Goal: Information Seeking & Learning: Learn about a topic

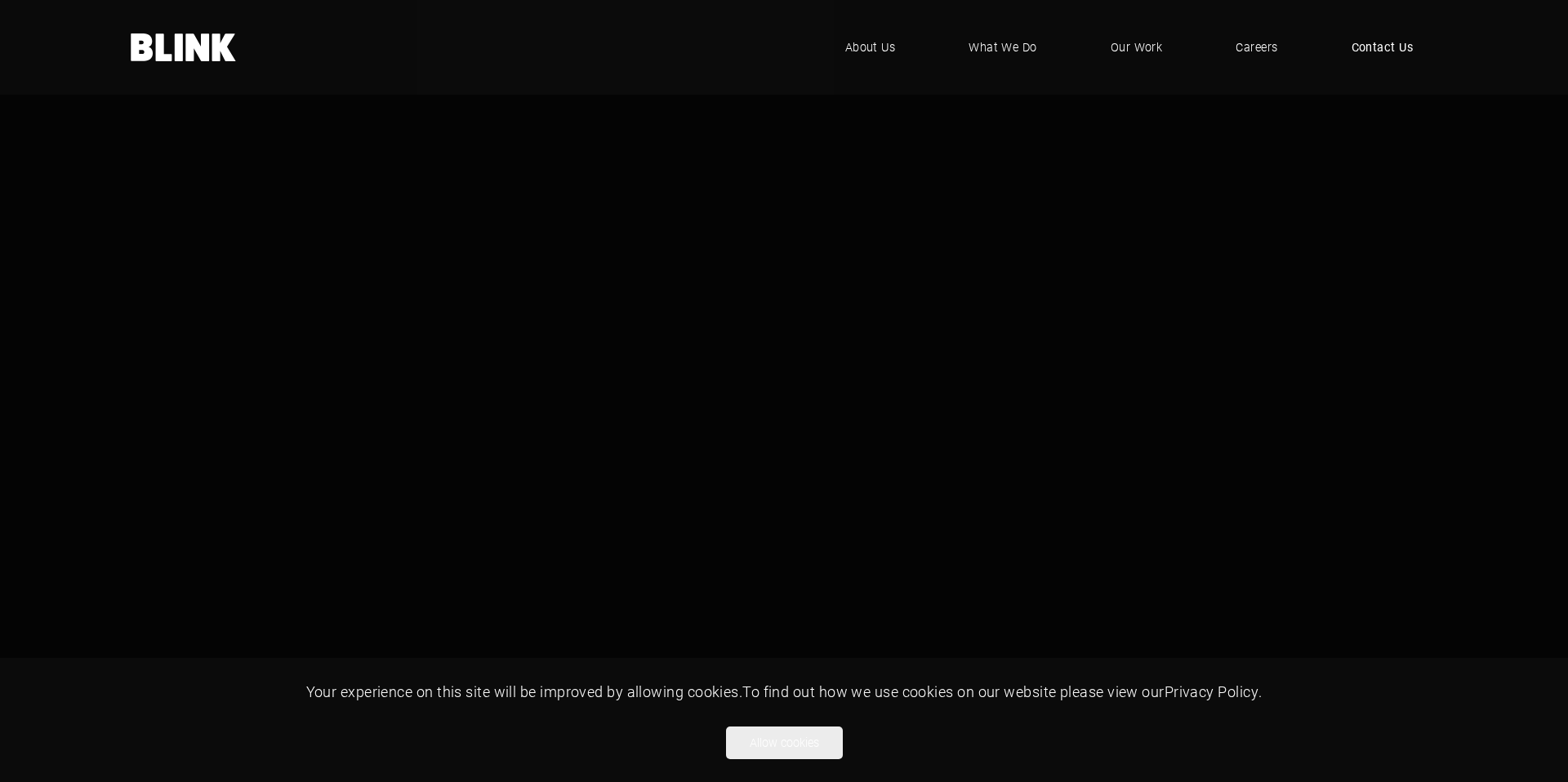
click at [1377, 42] on span "Contact Us" at bounding box center [1383, 47] width 62 height 18
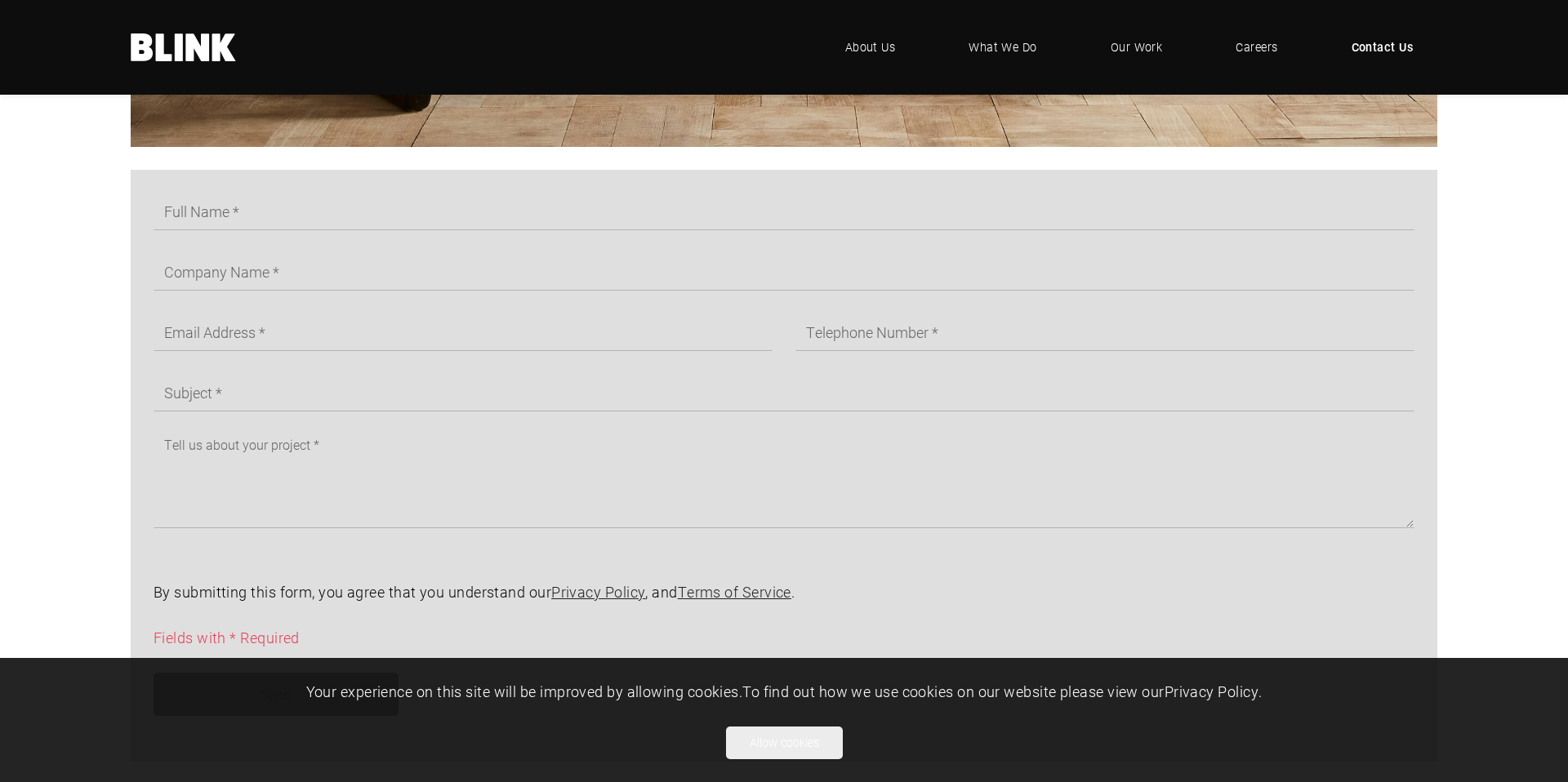
scroll to position [1477, 0]
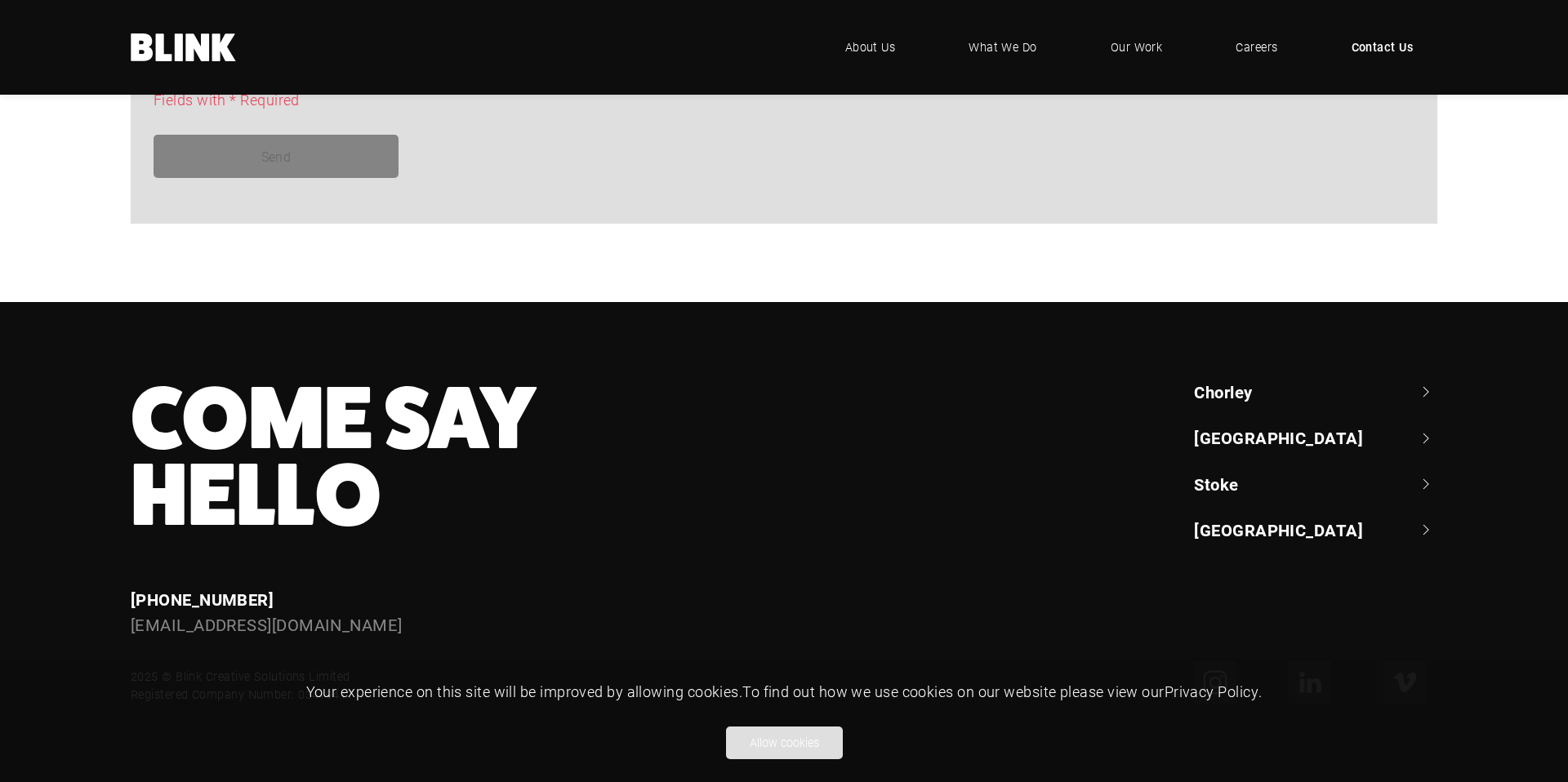
click at [782, 740] on button "Allow cookies" at bounding box center [784, 743] width 117 height 33
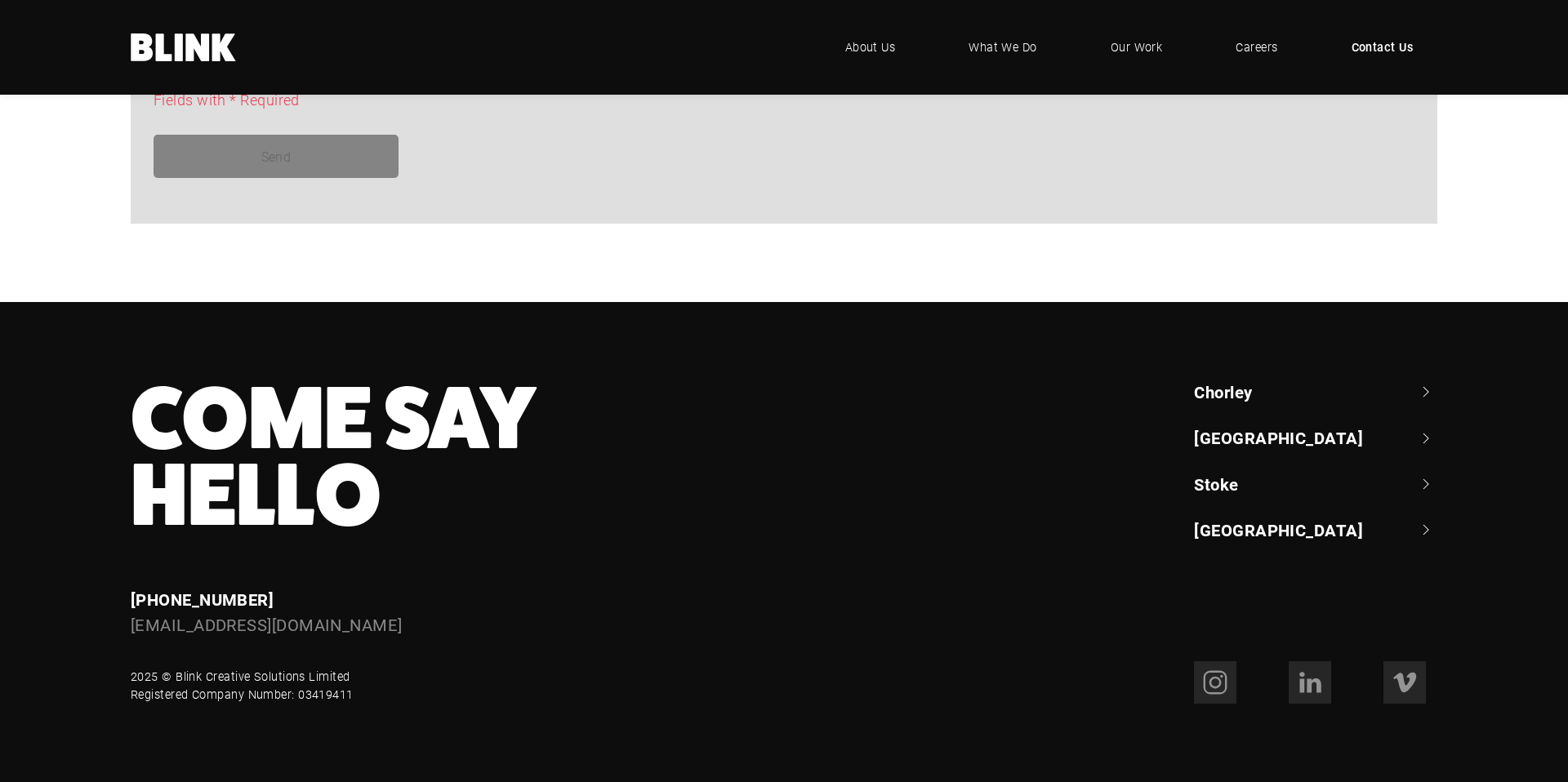
click at [1216, 389] on link "Chorley" at bounding box center [1316, 392] width 243 height 23
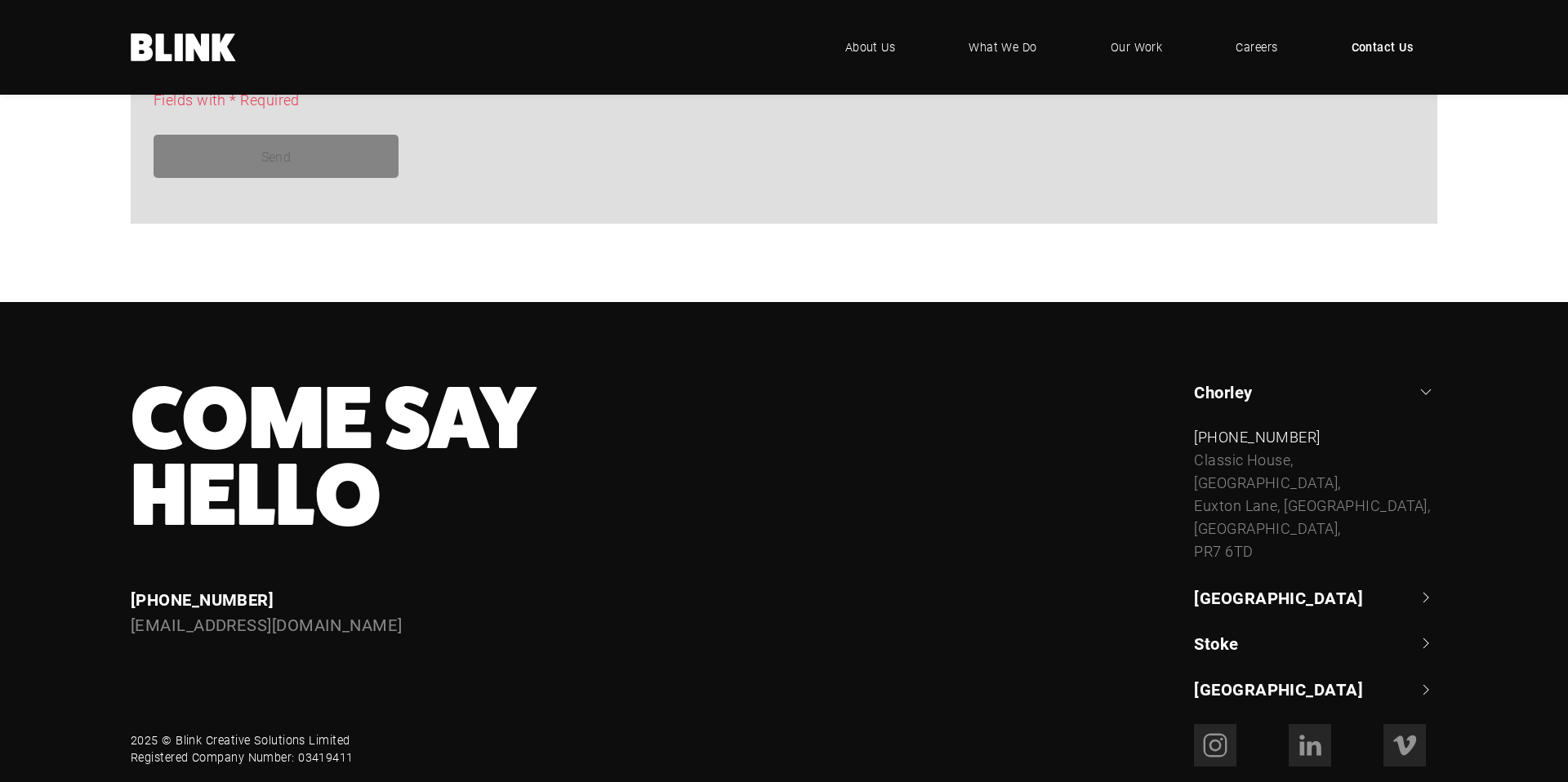
click at [1216, 389] on link "Chorley" at bounding box center [1316, 392] width 243 height 23
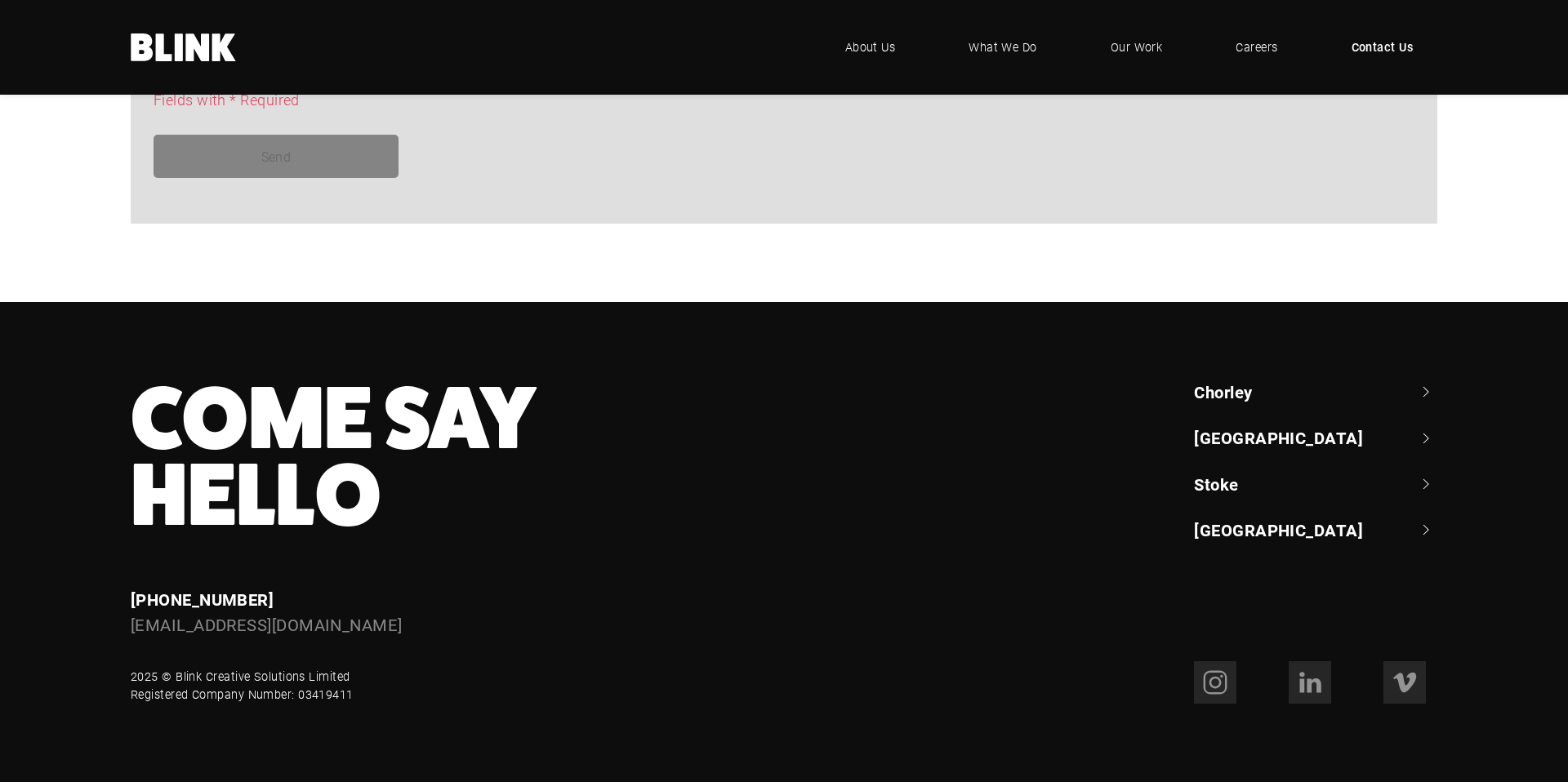
click at [1212, 535] on link "[GEOGRAPHIC_DATA]" at bounding box center [1316, 530] width 243 height 23
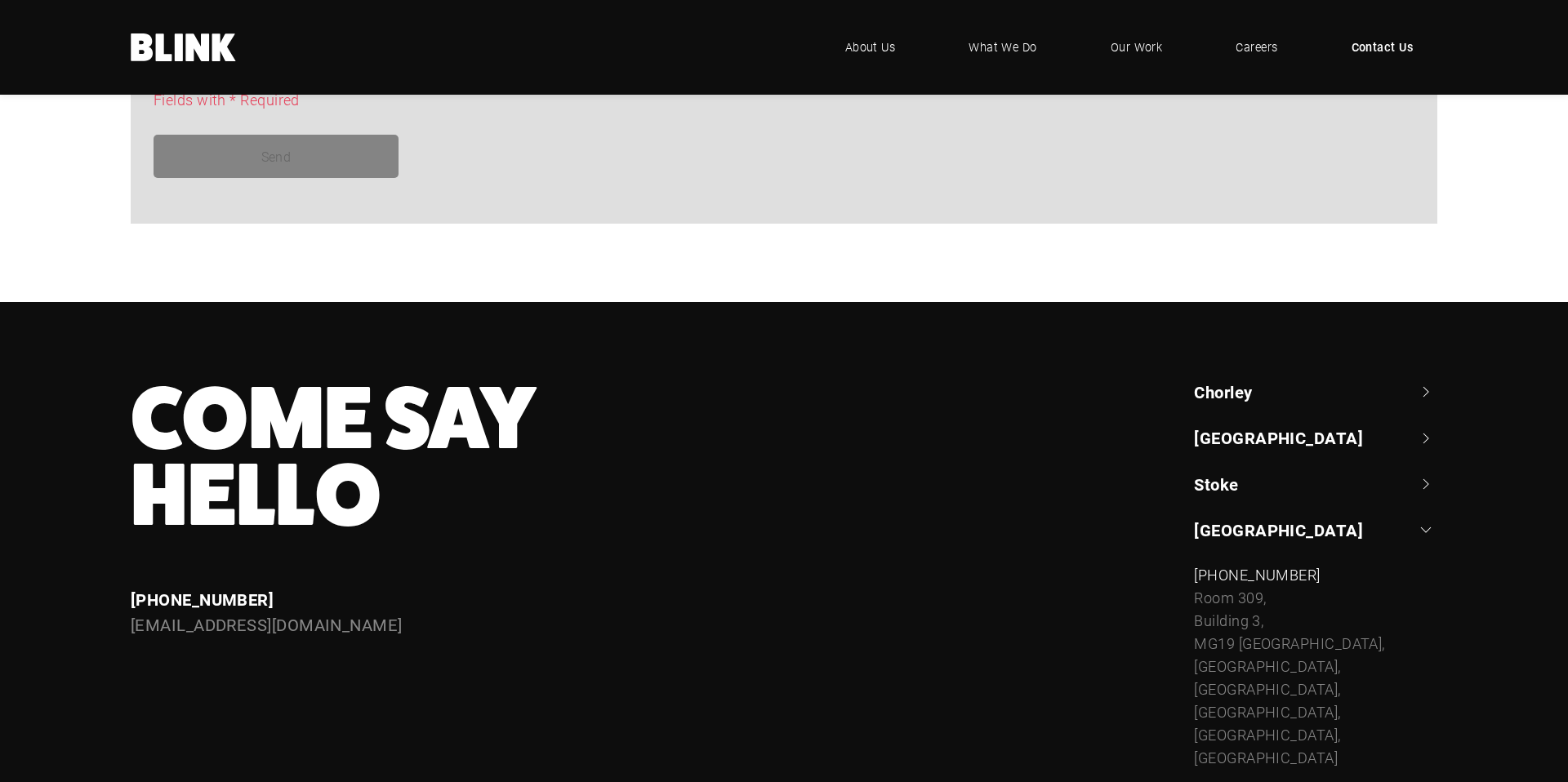
click at [1212, 535] on link "[GEOGRAPHIC_DATA]" at bounding box center [1316, 530] width 243 height 23
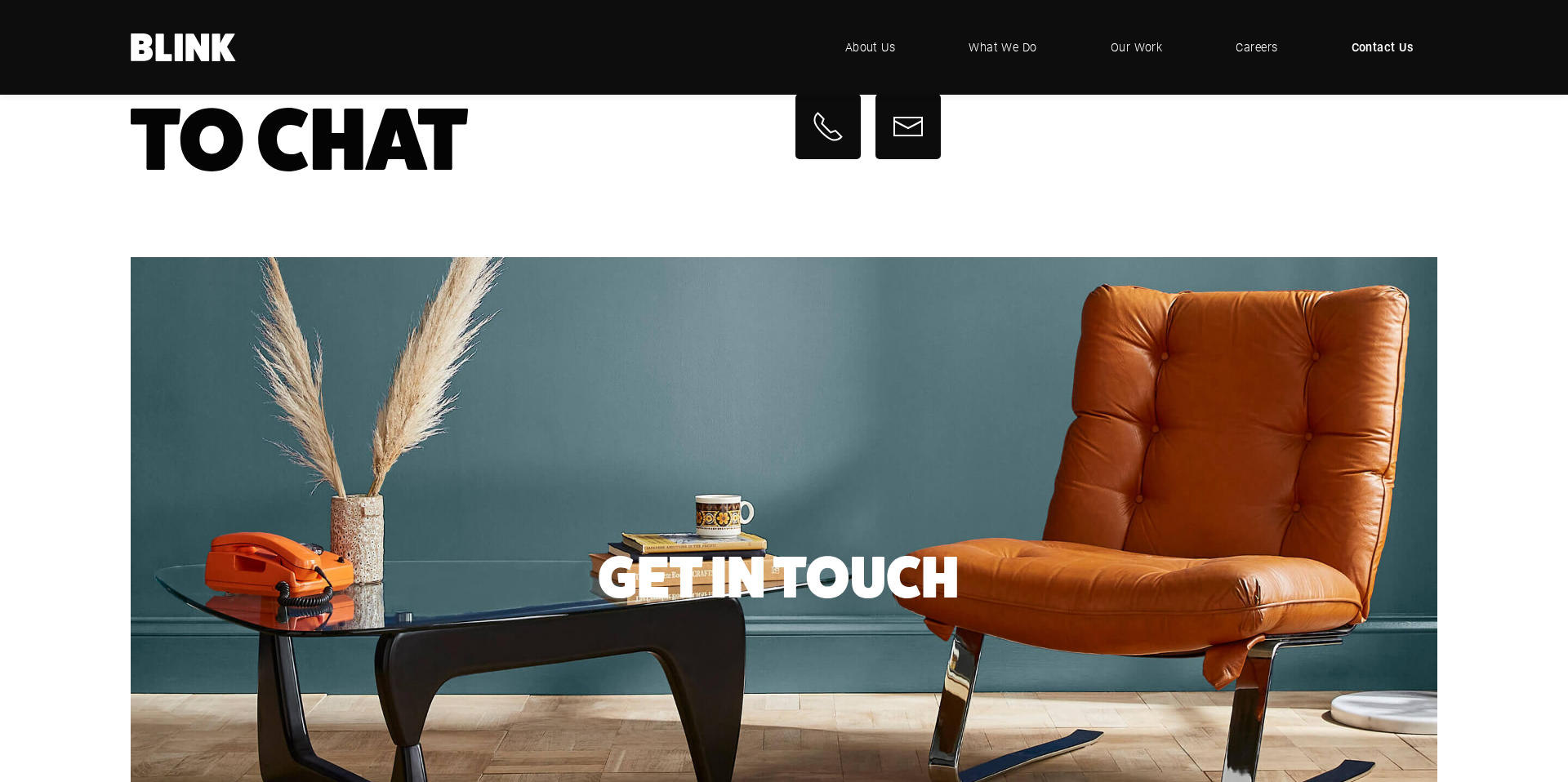
scroll to position [0, 0]
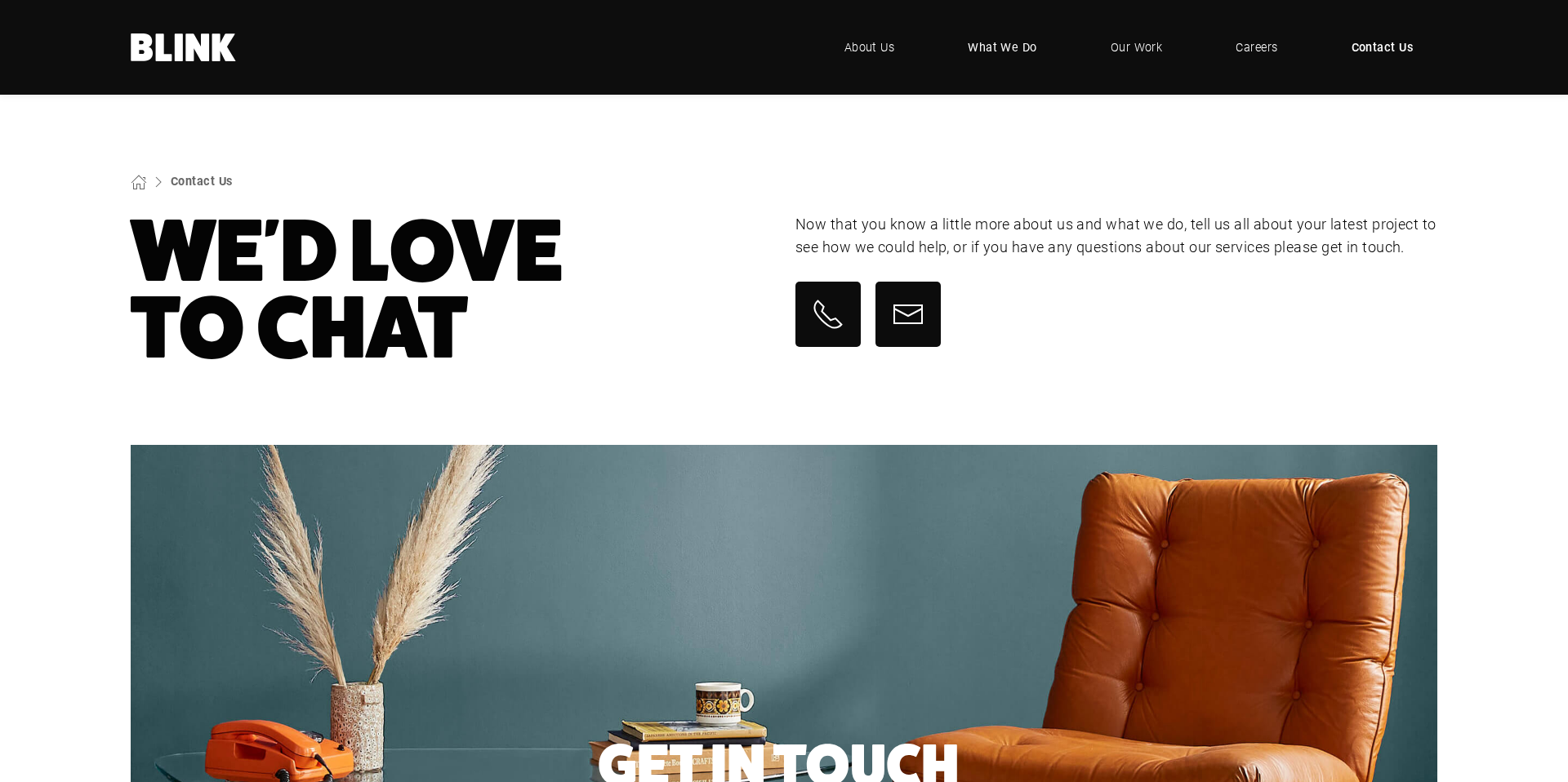
click at [1007, 51] on span "What We Do" at bounding box center [1002, 47] width 69 height 18
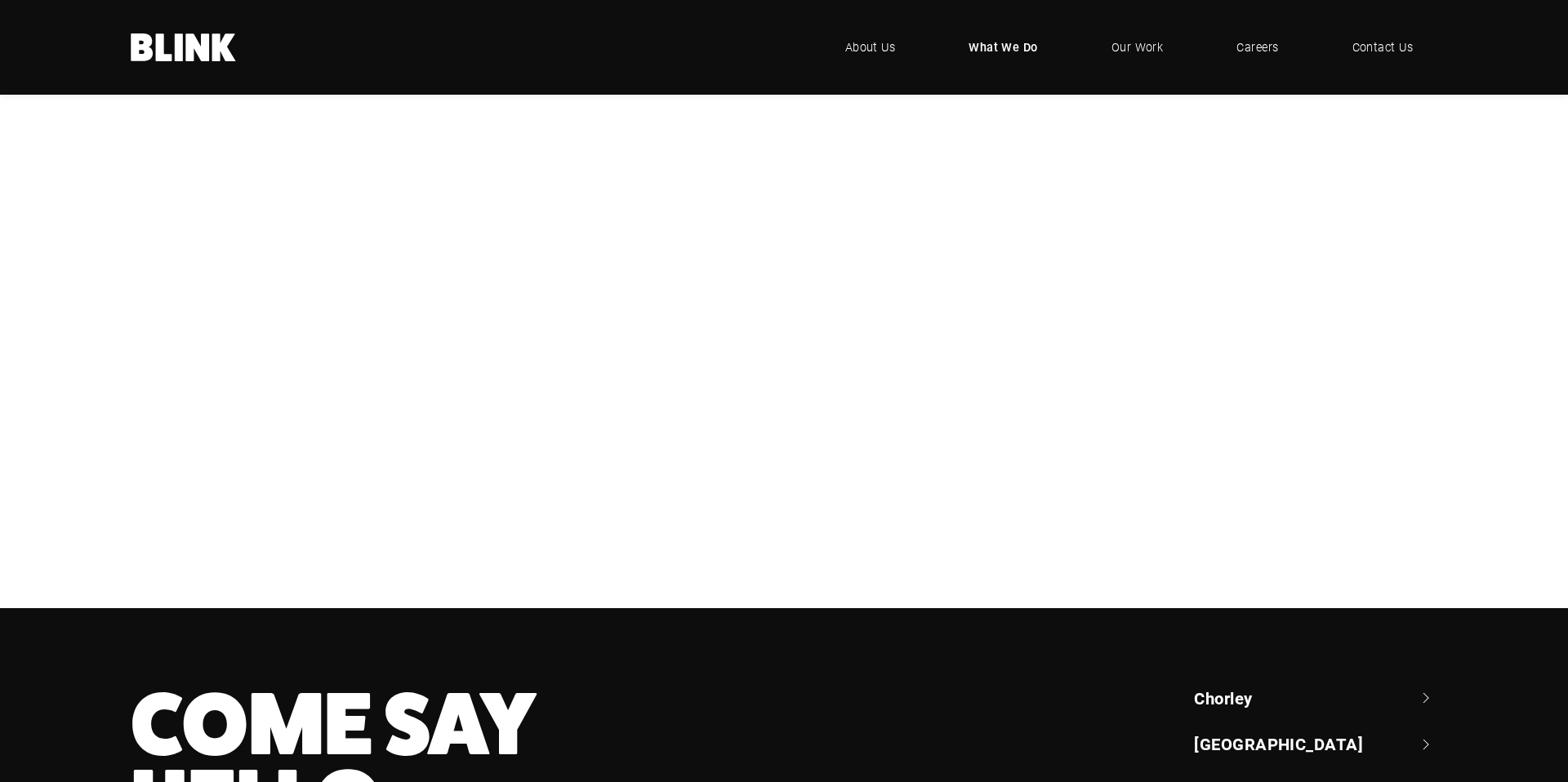
scroll to position [273, 0]
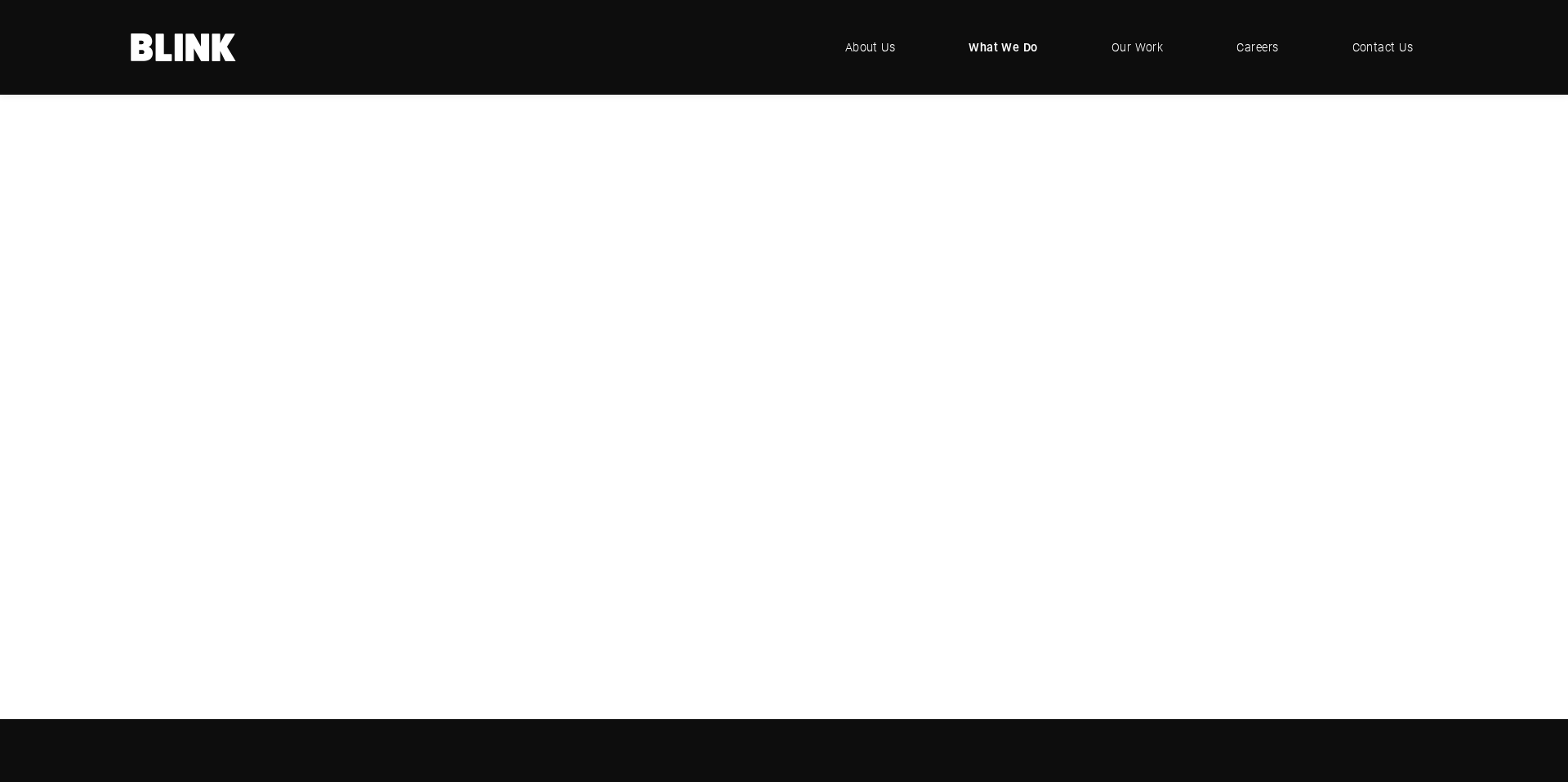
click at [0, 0] on div "CGI" at bounding box center [0, 0] width 0 height 0
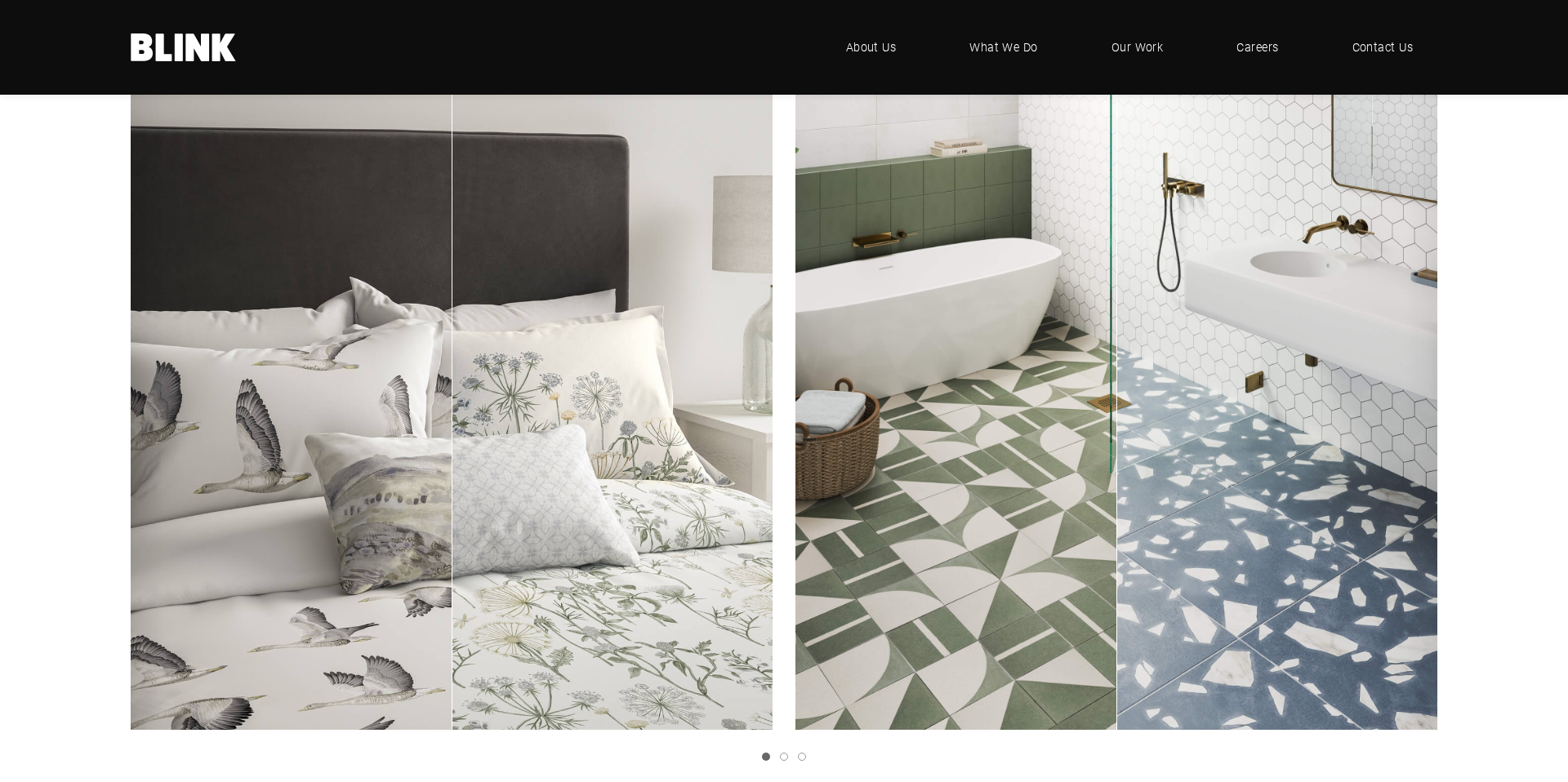
scroll to position [2586, 0]
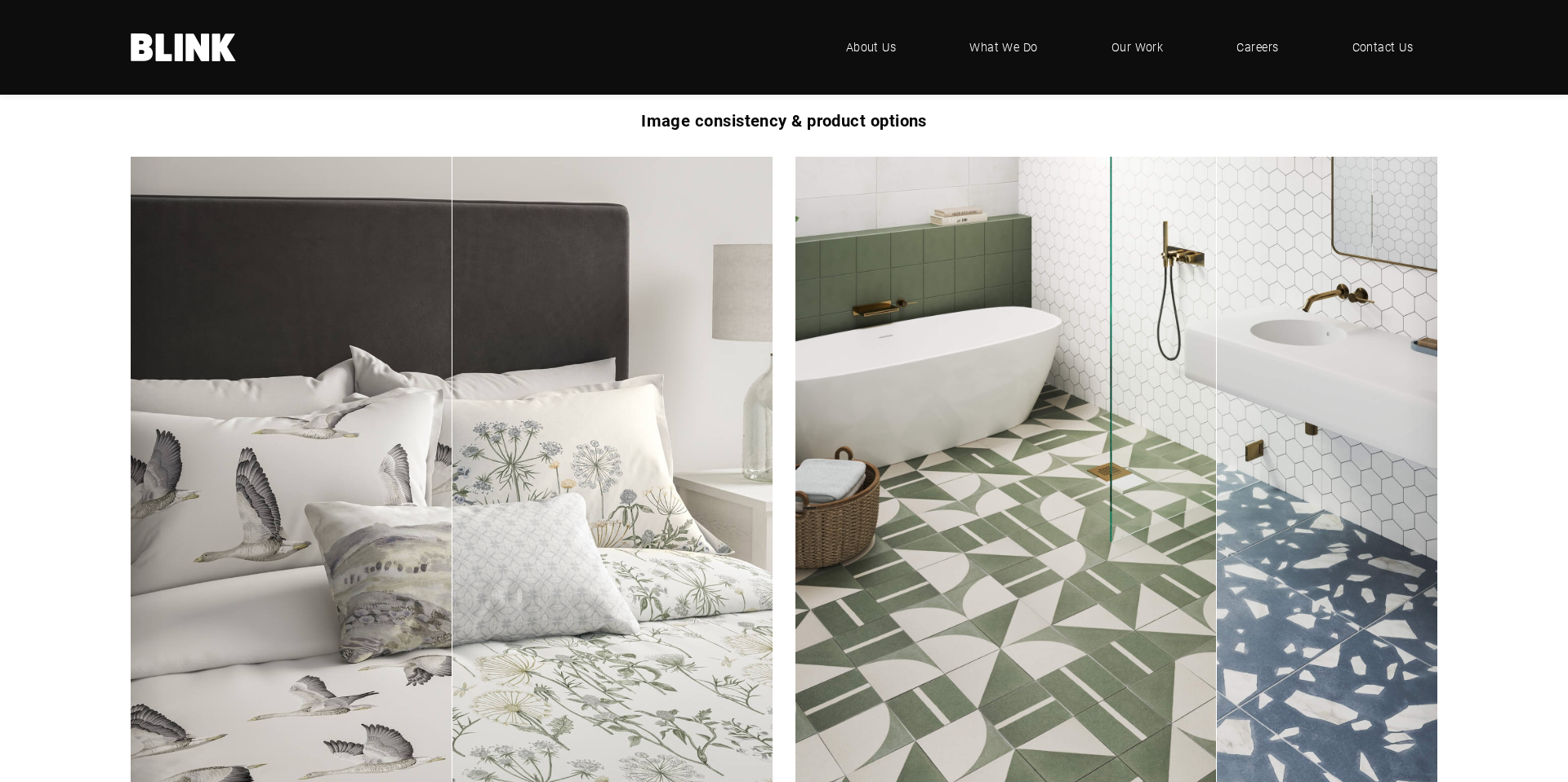
drag, startPoint x: 1205, startPoint y: 344, endPoint x: 1067, endPoint y: 407, distance: 151.7
click at [1090, 405] on img "1 of 3" at bounding box center [1116, 478] width 642 height 642
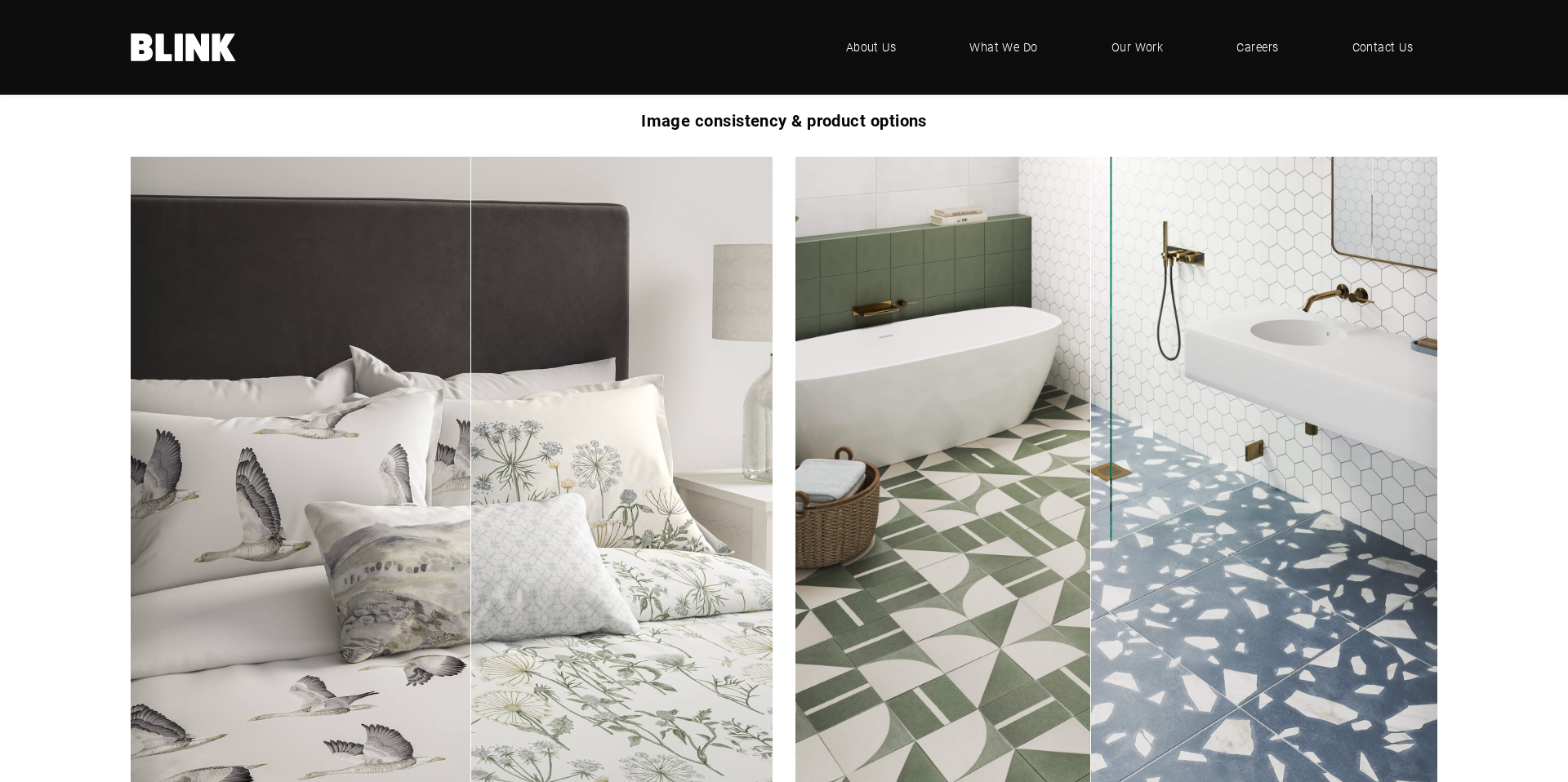
drag, startPoint x: 562, startPoint y: 413, endPoint x: 484, endPoint y: 436, distance: 81.3
click at [483, 436] on img "1 of 3" at bounding box center [452, 478] width 642 height 642
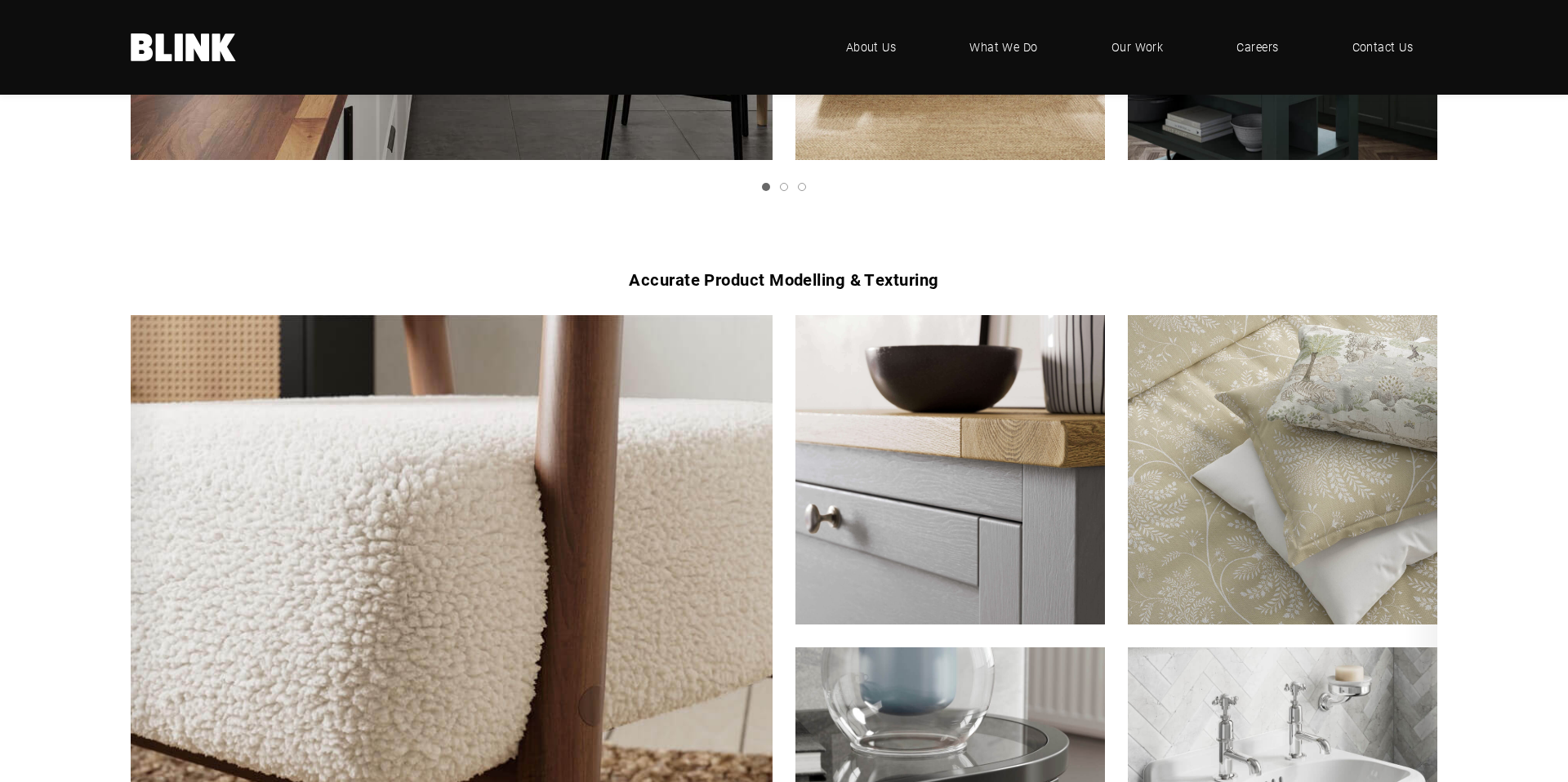
scroll to position [1701, 0]
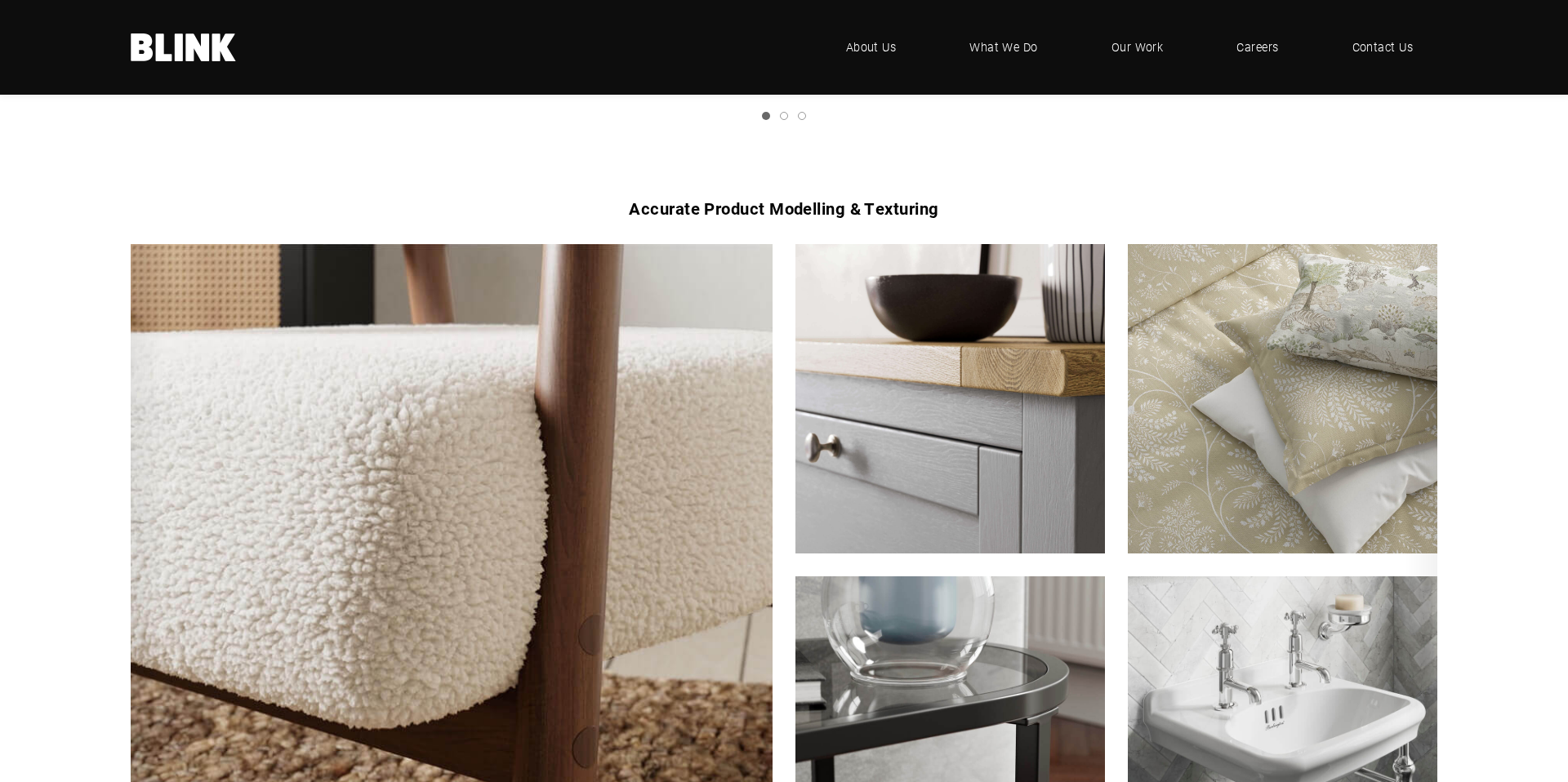
click at [902, 450] on img "1 of 3" at bounding box center [950, 398] width 341 height 340
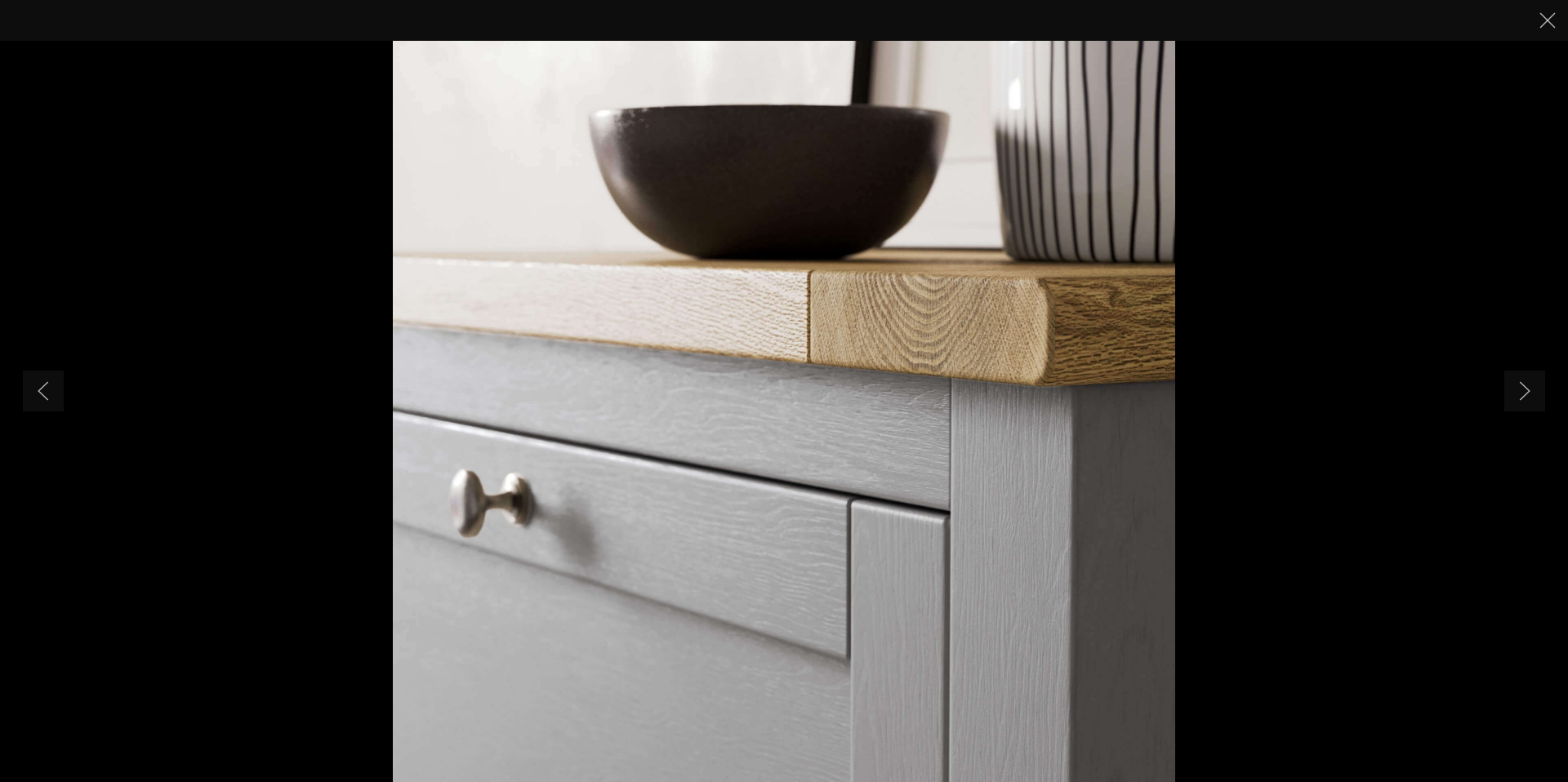
click at [315, 401] on li "2 of 5" at bounding box center [784, 391] width 1568 height 782
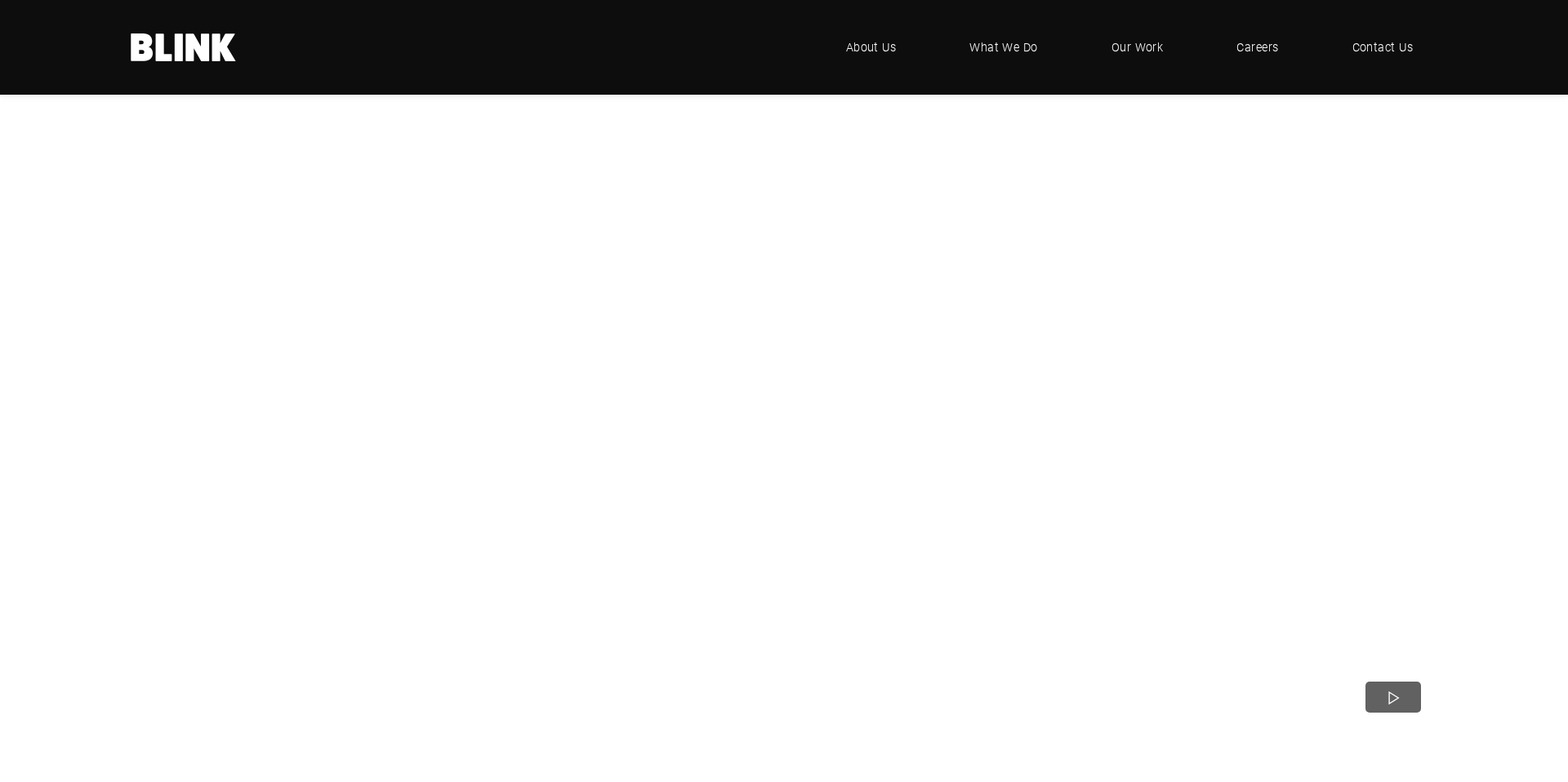
scroll to position [368, 0]
